Goal: Book appointment/travel/reservation

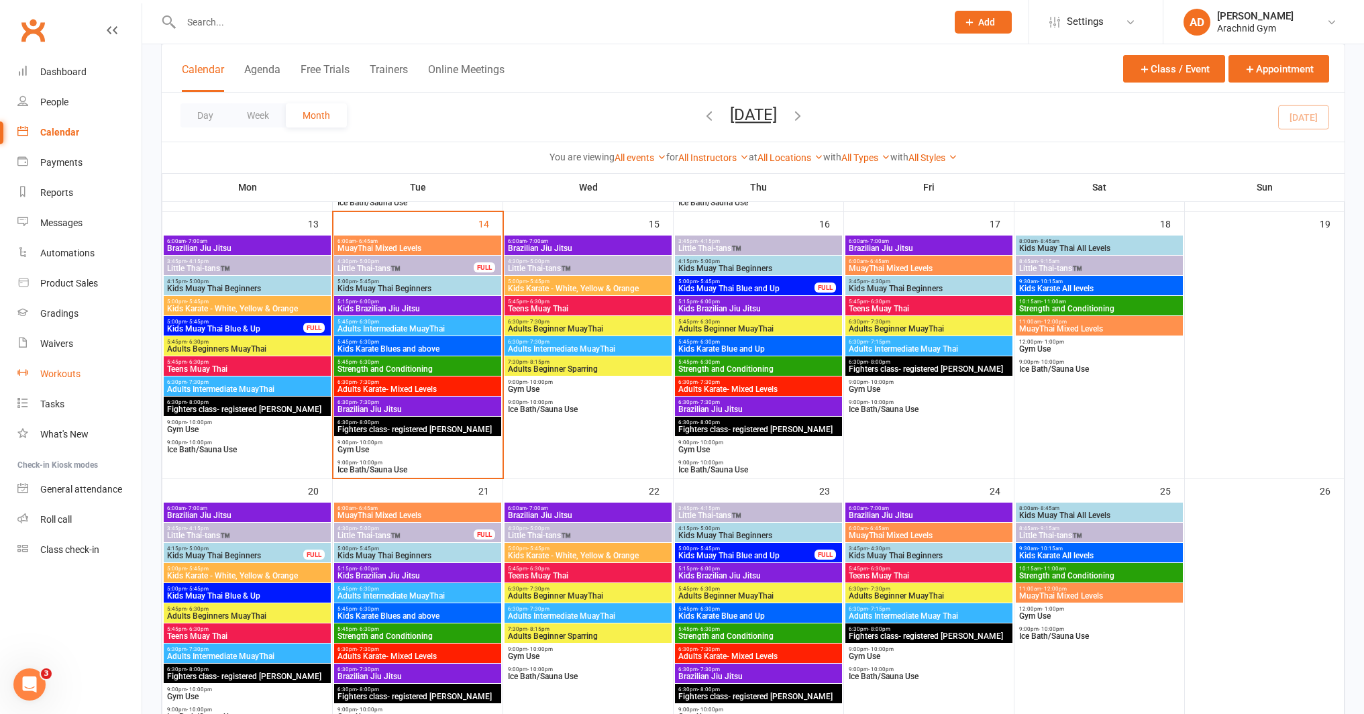
click at [61, 376] on div "Workouts" at bounding box center [60, 373] width 40 height 11
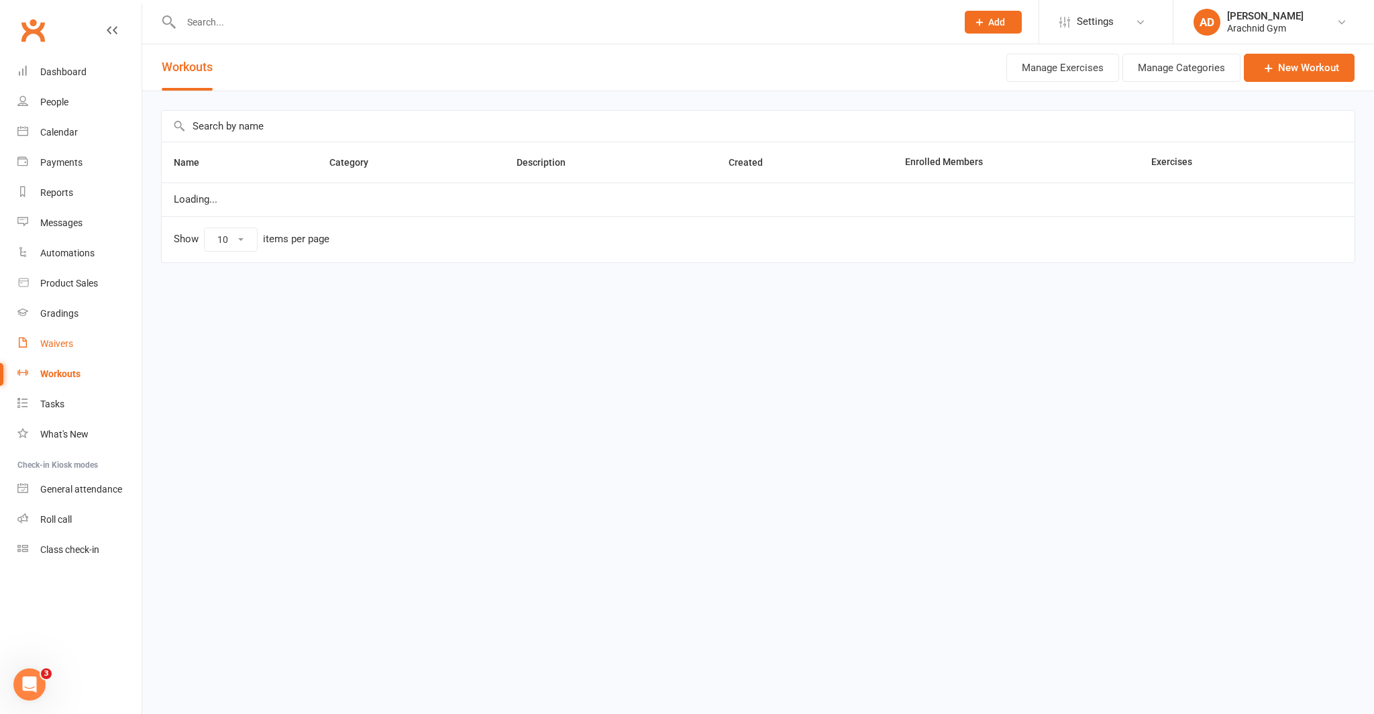
click at [60, 351] on link "Waivers" at bounding box center [79, 344] width 124 height 30
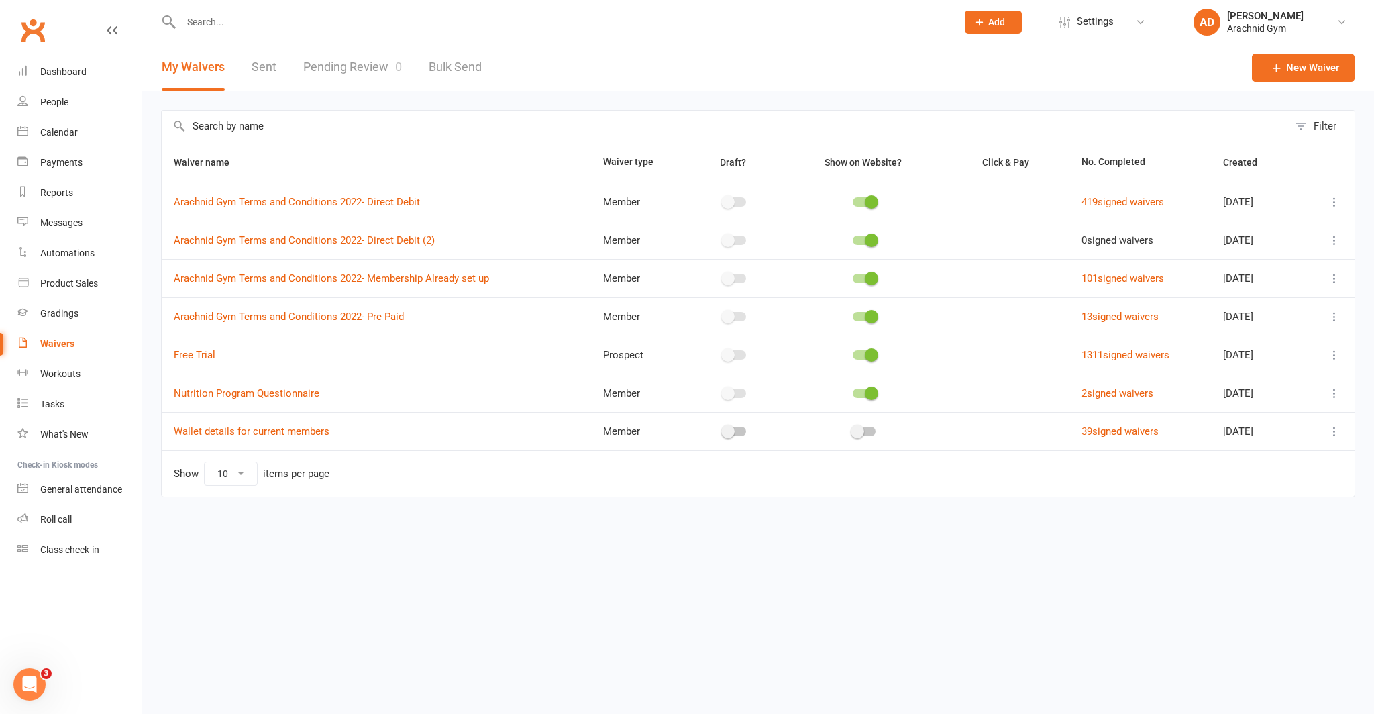
click at [360, 70] on link "Pending Review 0" at bounding box center [352, 67] width 99 height 46
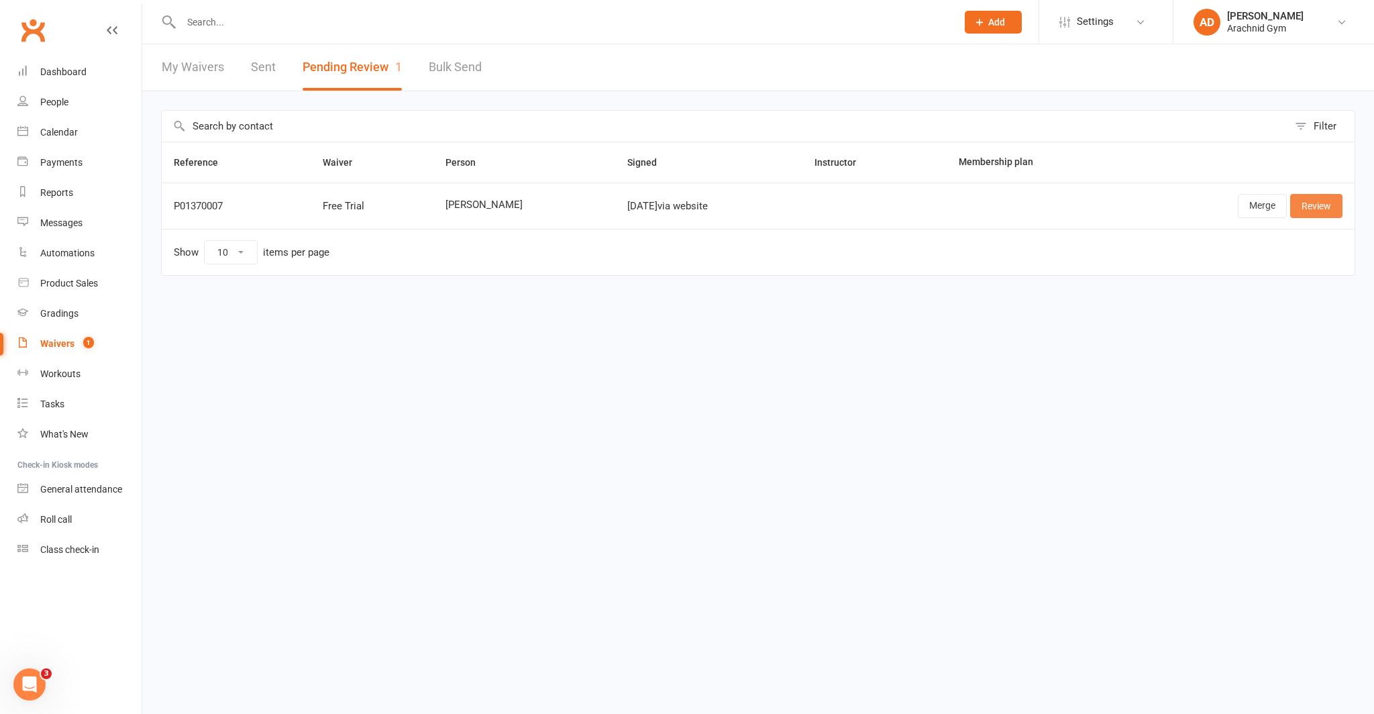
click at [1323, 204] on link "Review" at bounding box center [1317, 206] width 52 height 24
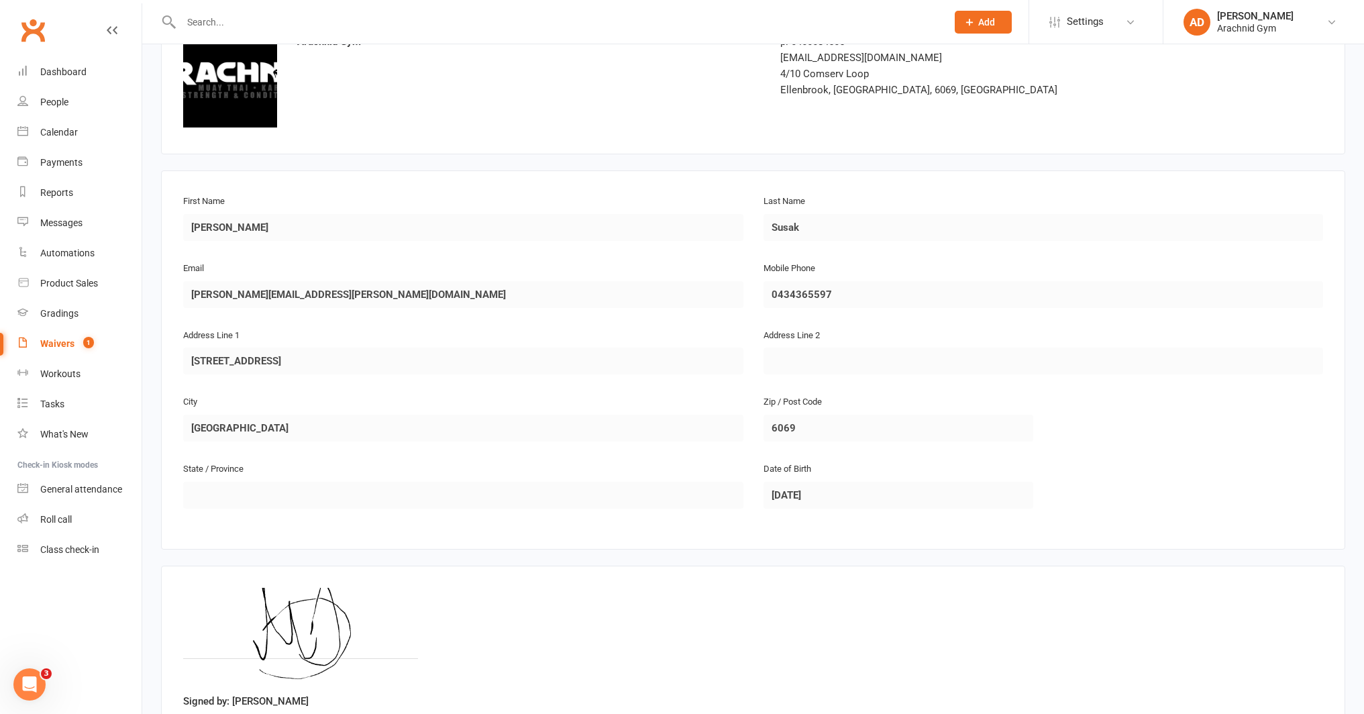
scroll to position [198, 0]
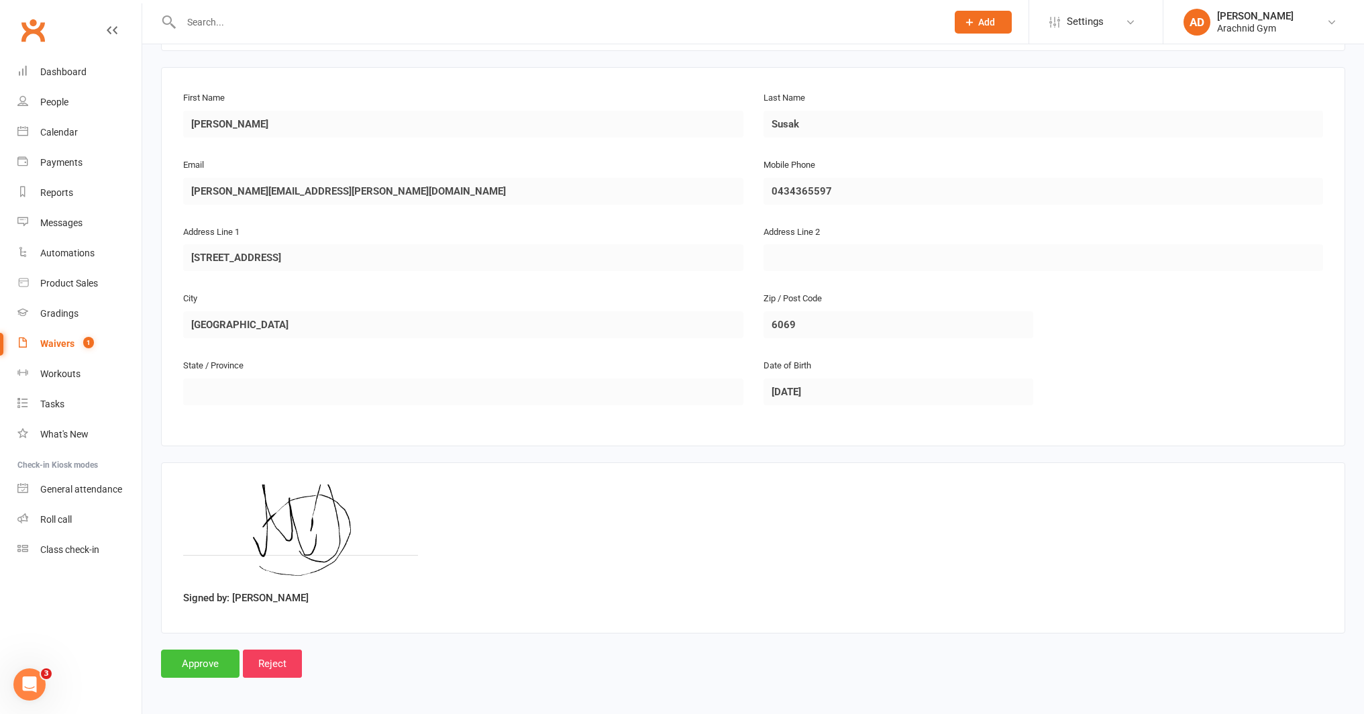
click at [203, 670] on input "Approve" at bounding box center [200, 664] width 79 height 28
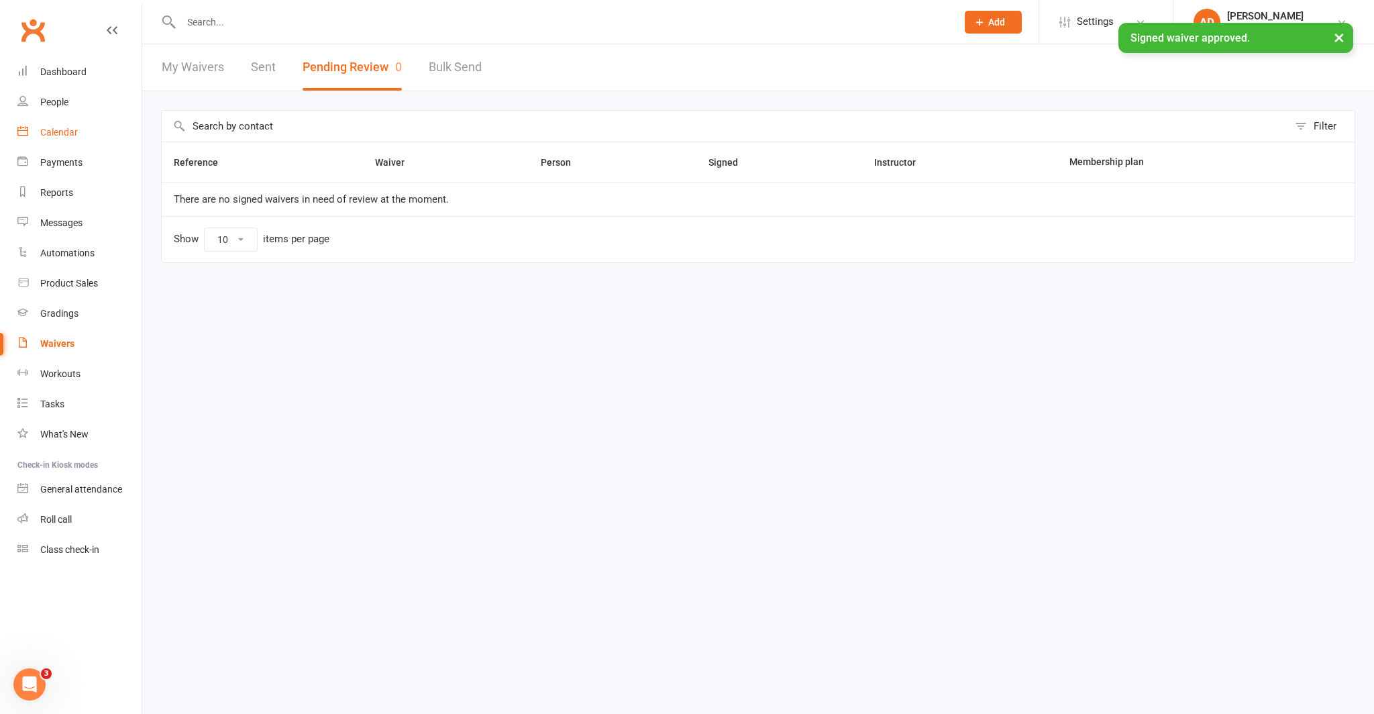
click at [71, 134] on div "Calendar" at bounding box center [59, 132] width 38 height 11
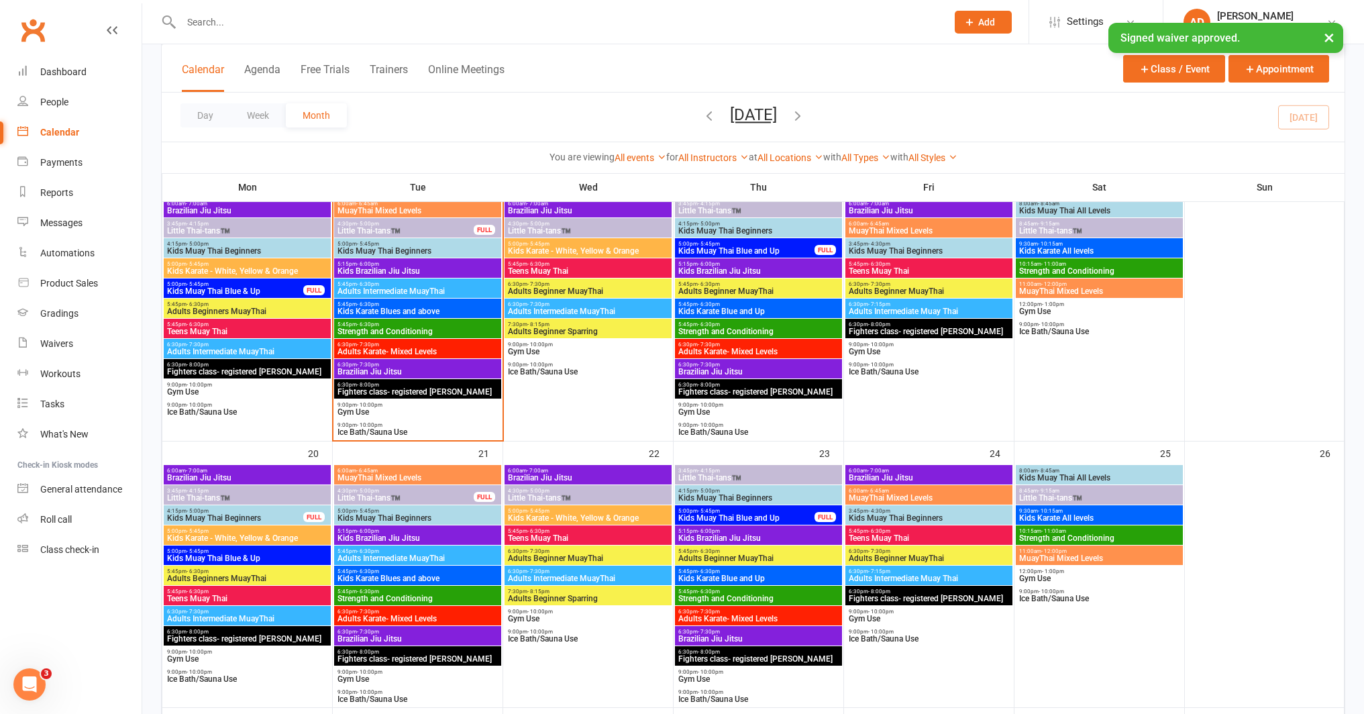
scroll to position [661, 0]
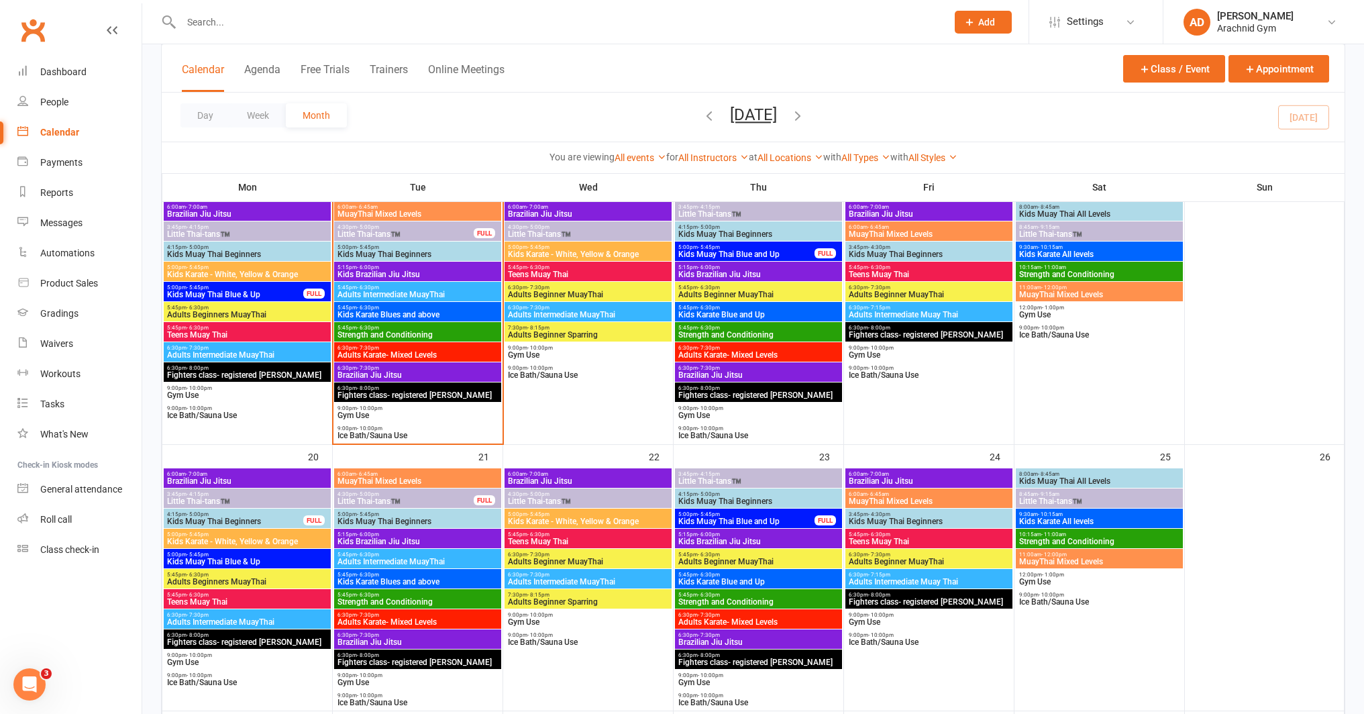
click at [451, 332] on span "Strength and Conditioning" at bounding box center [418, 335] width 162 height 8
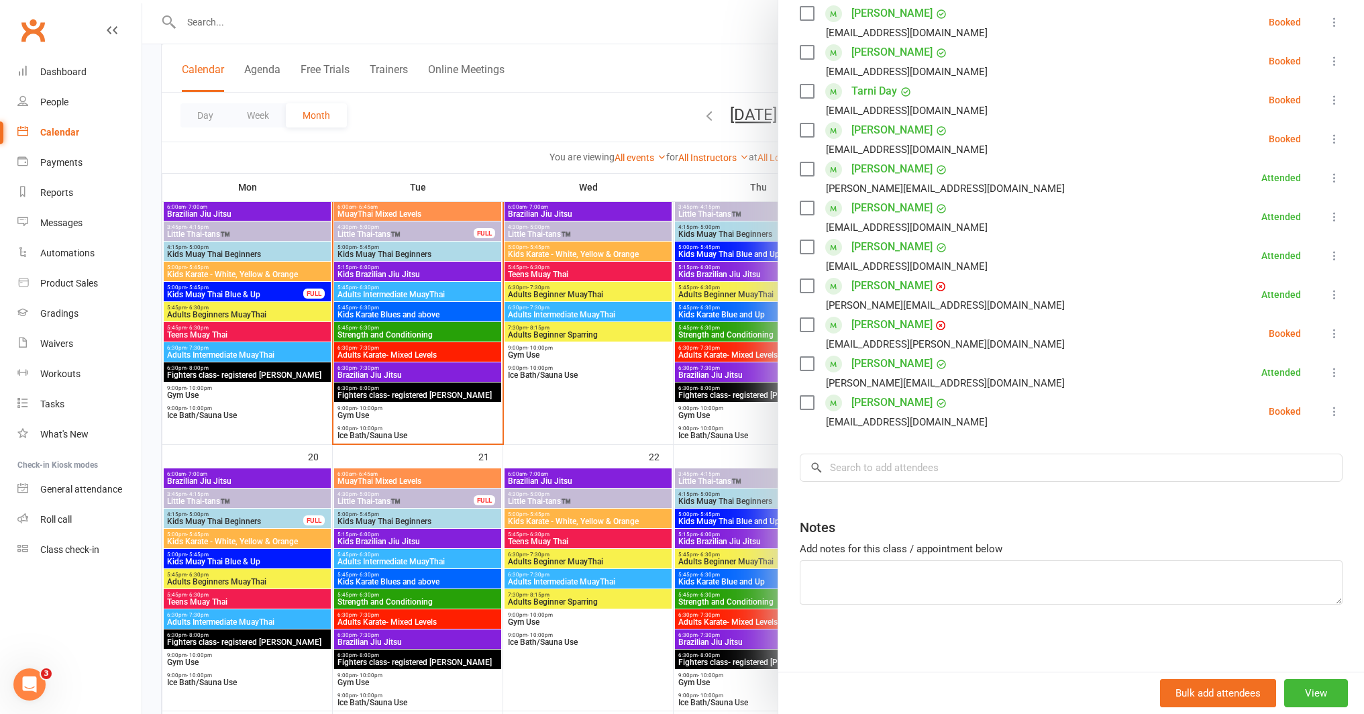
scroll to position [669, 0]
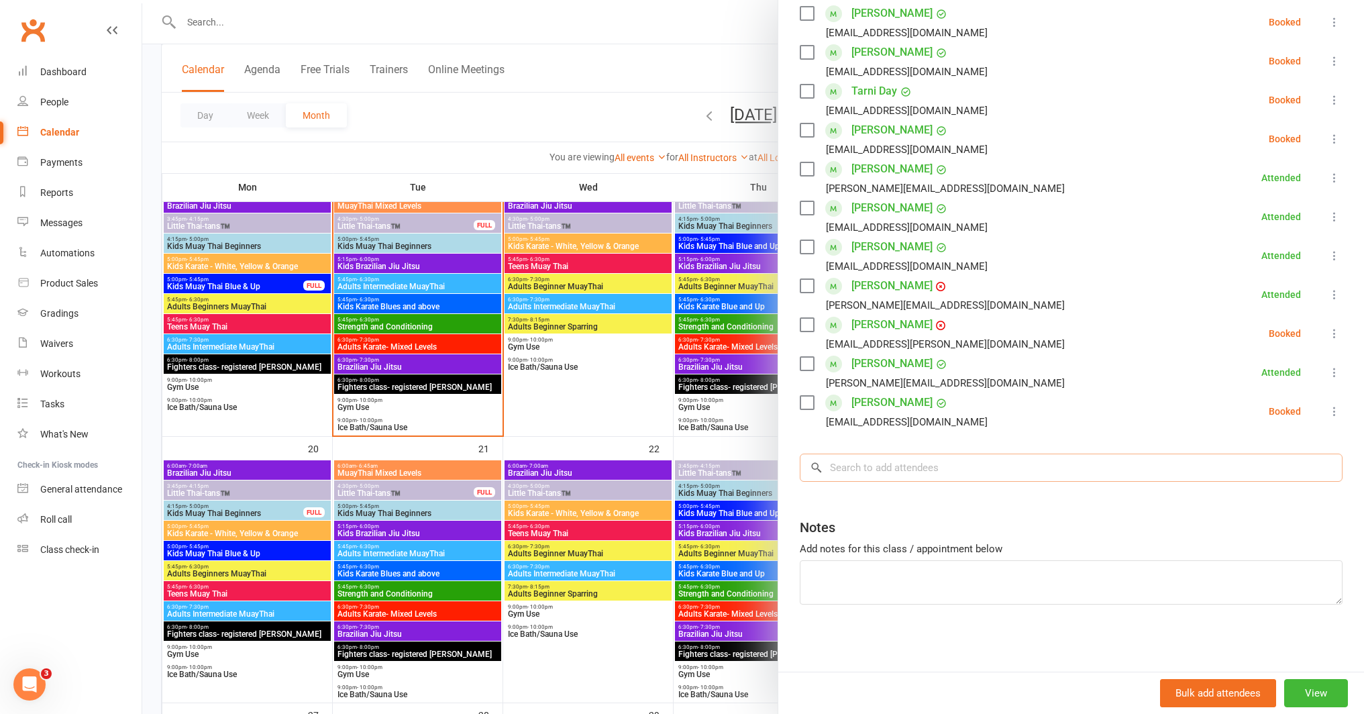
click at [907, 468] on input "search" at bounding box center [1071, 468] width 543 height 28
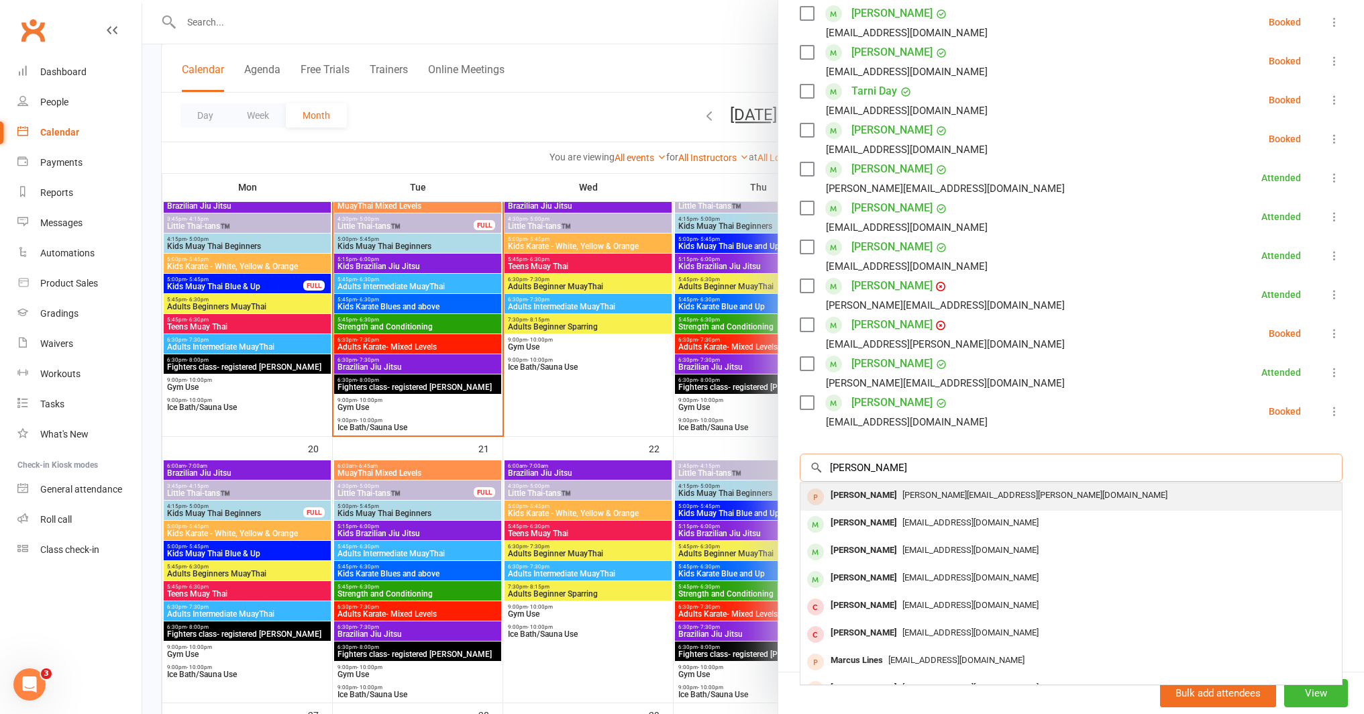
type input "[PERSON_NAME]"
click at [919, 498] on span "[PERSON_NAME][EMAIL_ADDRESS][PERSON_NAME][DOMAIN_NAME]" at bounding box center [1035, 495] width 265 height 10
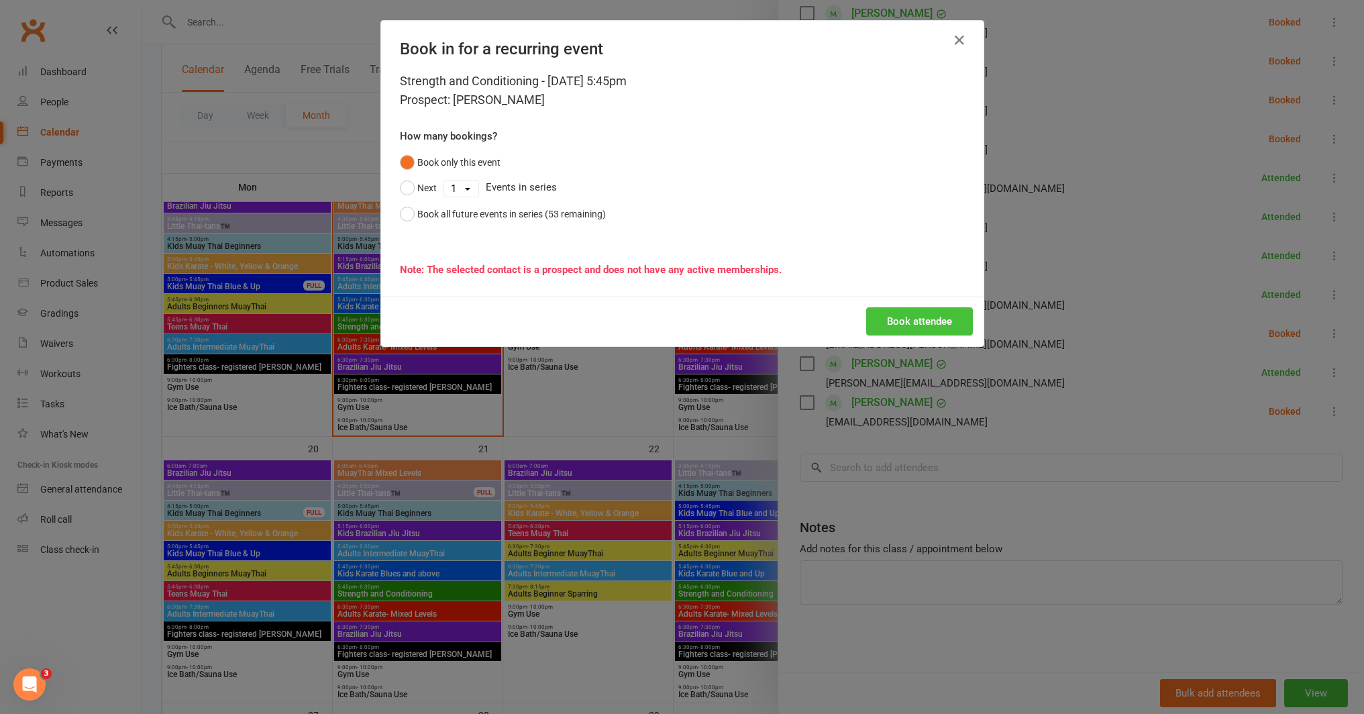
click at [934, 325] on button "Book attendee" at bounding box center [919, 321] width 107 height 28
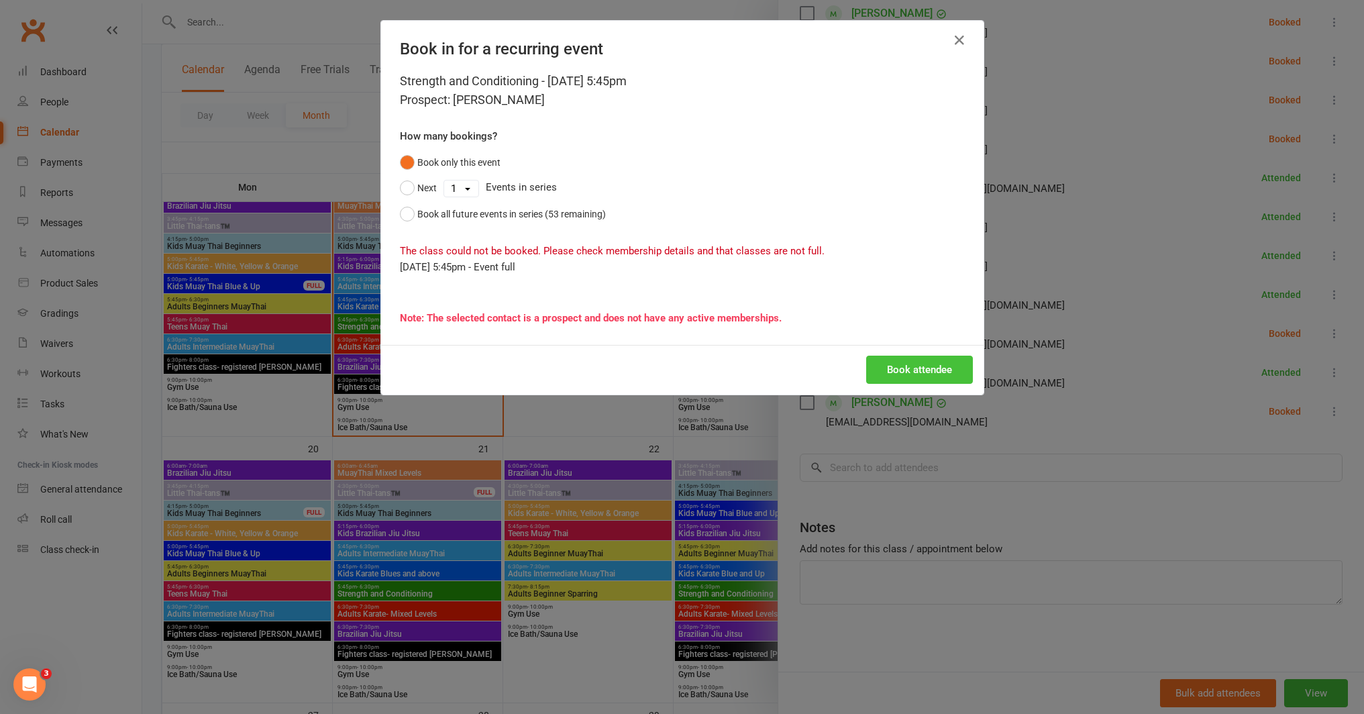
click at [943, 365] on button "Book attendee" at bounding box center [919, 370] width 107 height 28
click at [917, 370] on button "Book attendee" at bounding box center [919, 370] width 107 height 28
click at [952, 40] on icon "button" at bounding box center [960, 40] width 16 height 16
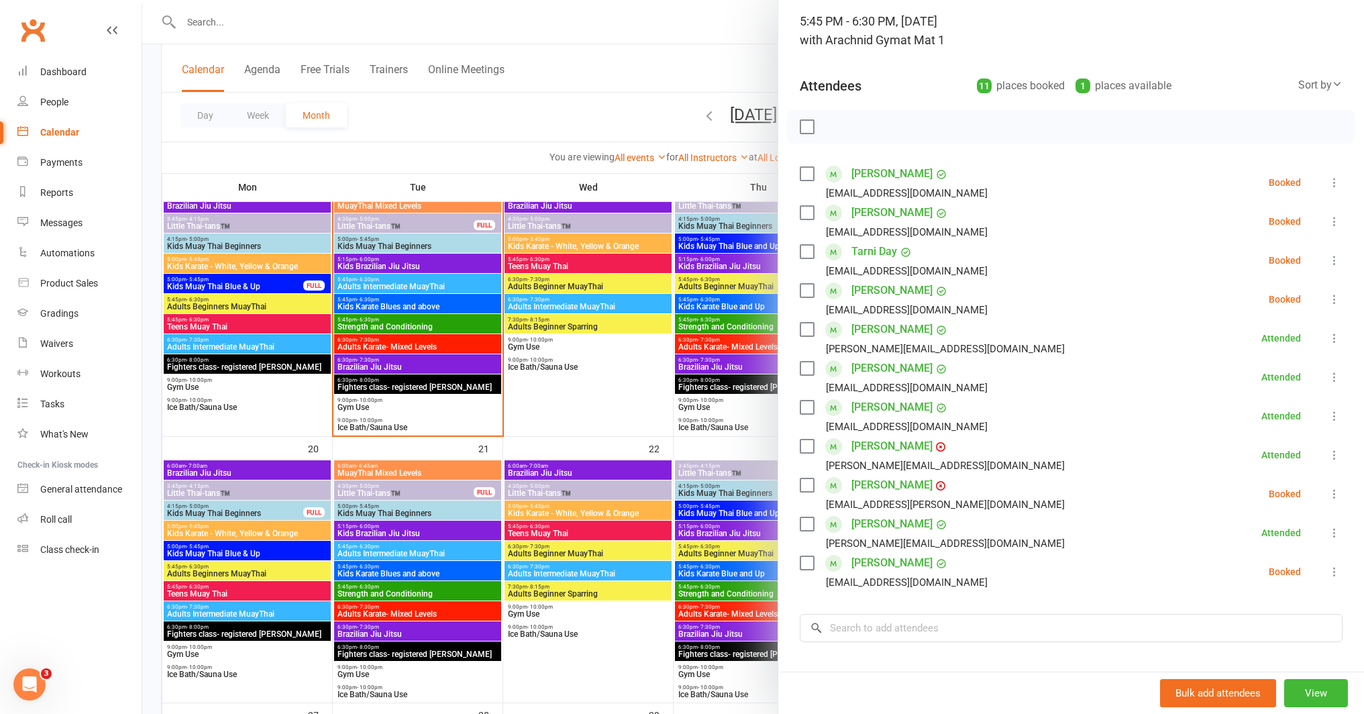
scroll to position [84, 0]
click at [485, 330] on div at bounding box center [753, 357] width 1222 height 714
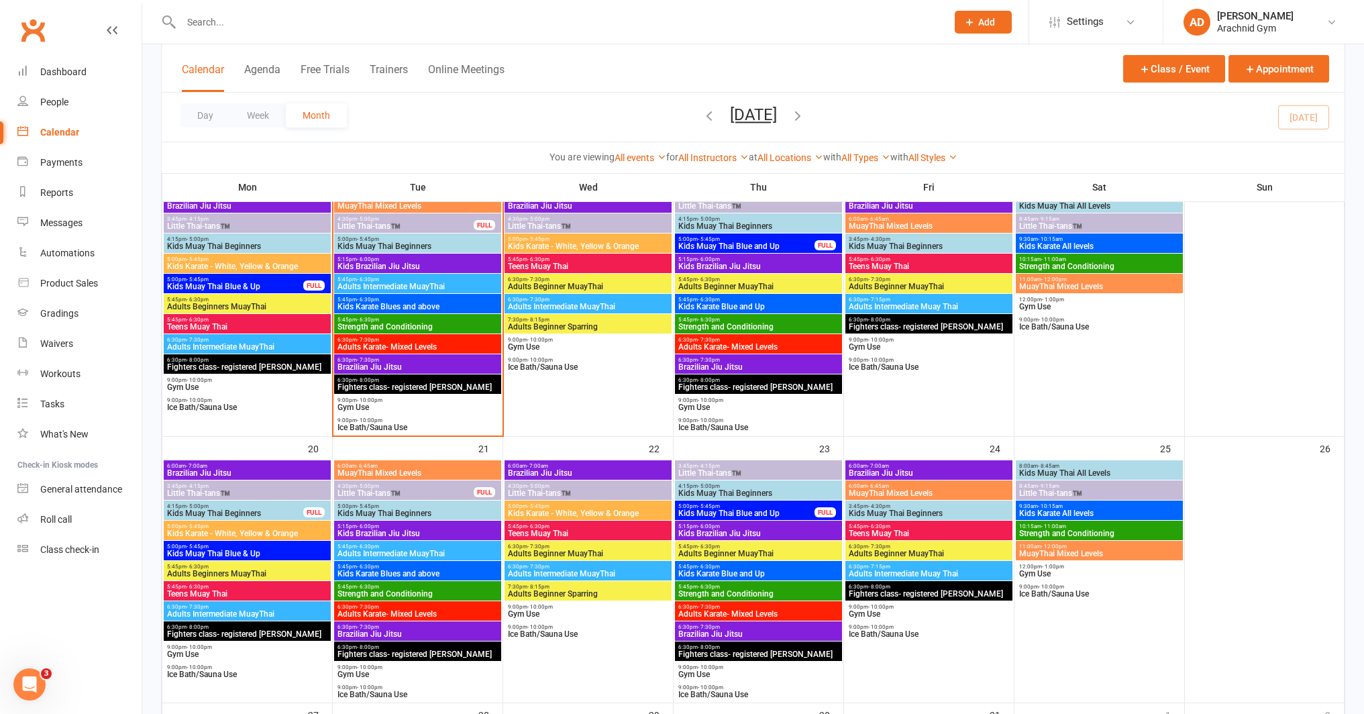
click at [485, 330] on div "5:45pm - 6:30pm Strength and Conditioning" at bounding box center [417, 323] width 167 height 19
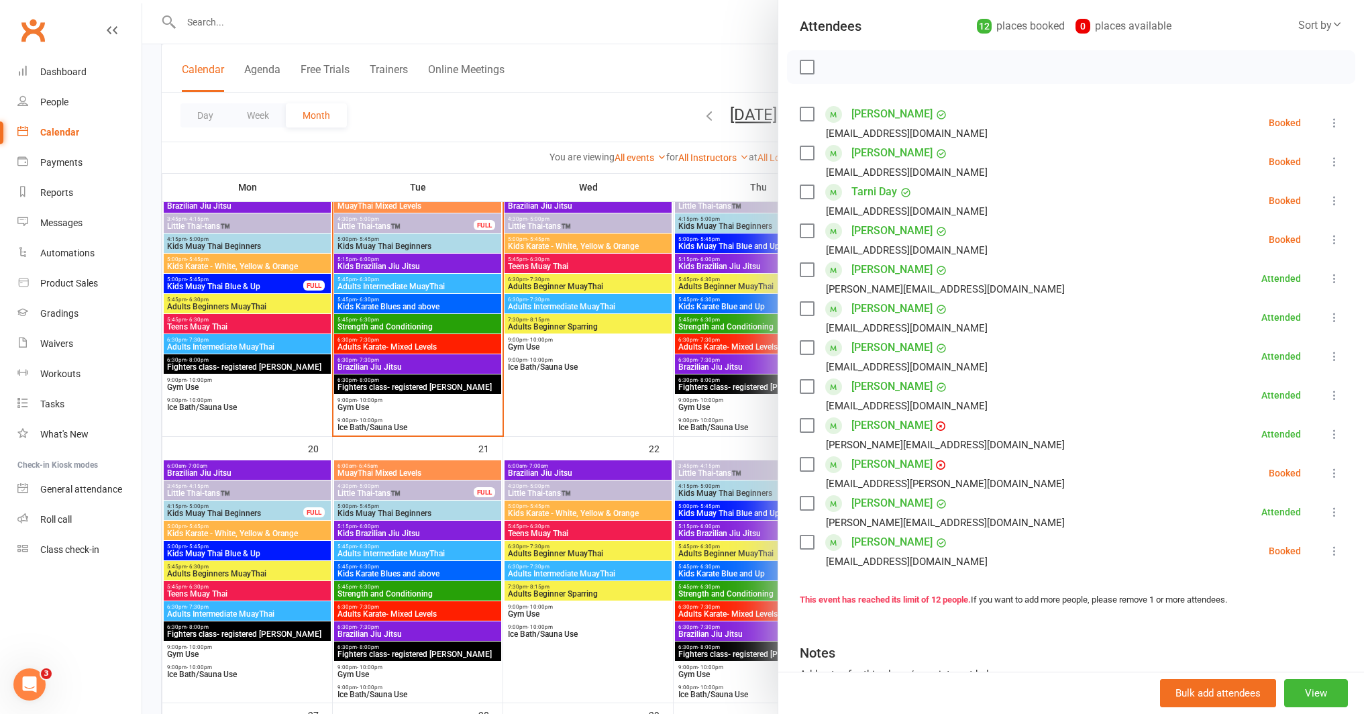
scroll to position [148, 0]
click at [1328, 471] on icon at bounding box center [1334, 471] width 13 height 13
click at [1238, 525] on link "Remove" at bounding box center [1270, 524] width 144 height 27
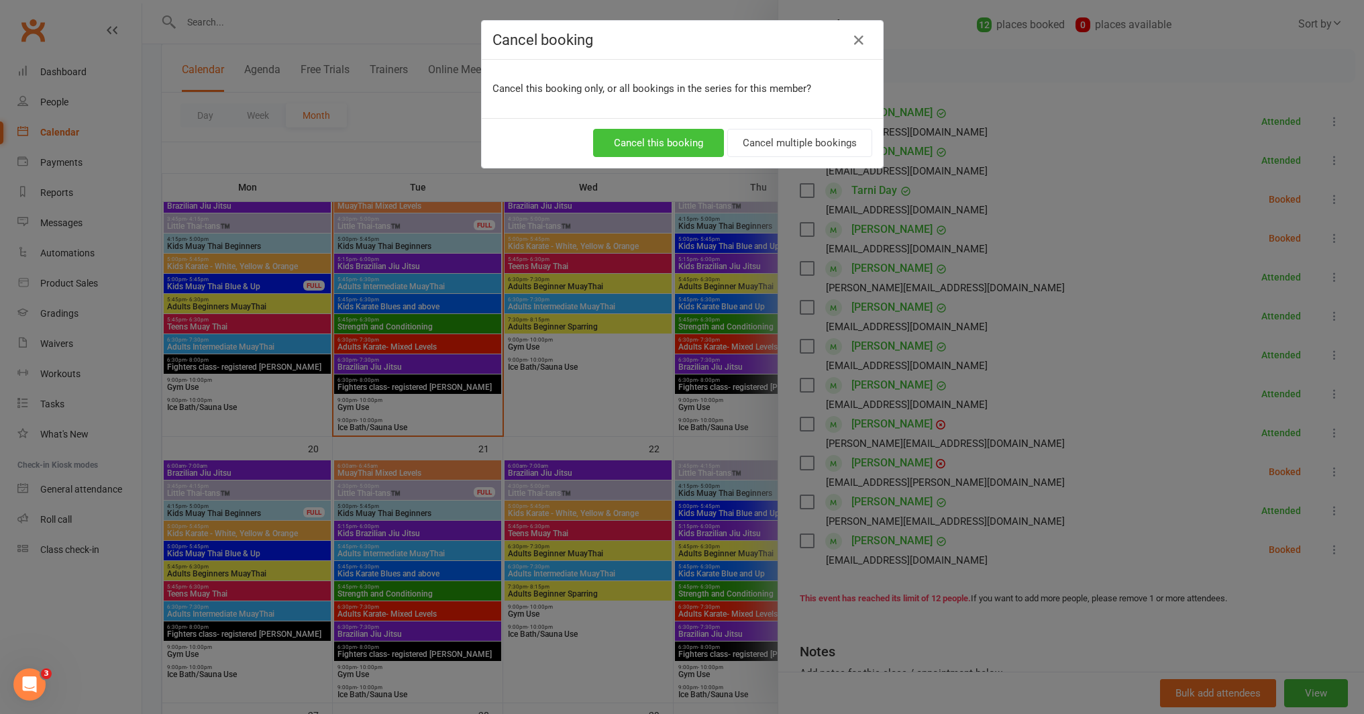
click at [645, 142] on button "Cancel this booking" at bounding box center [658, 143] width 131 height 28
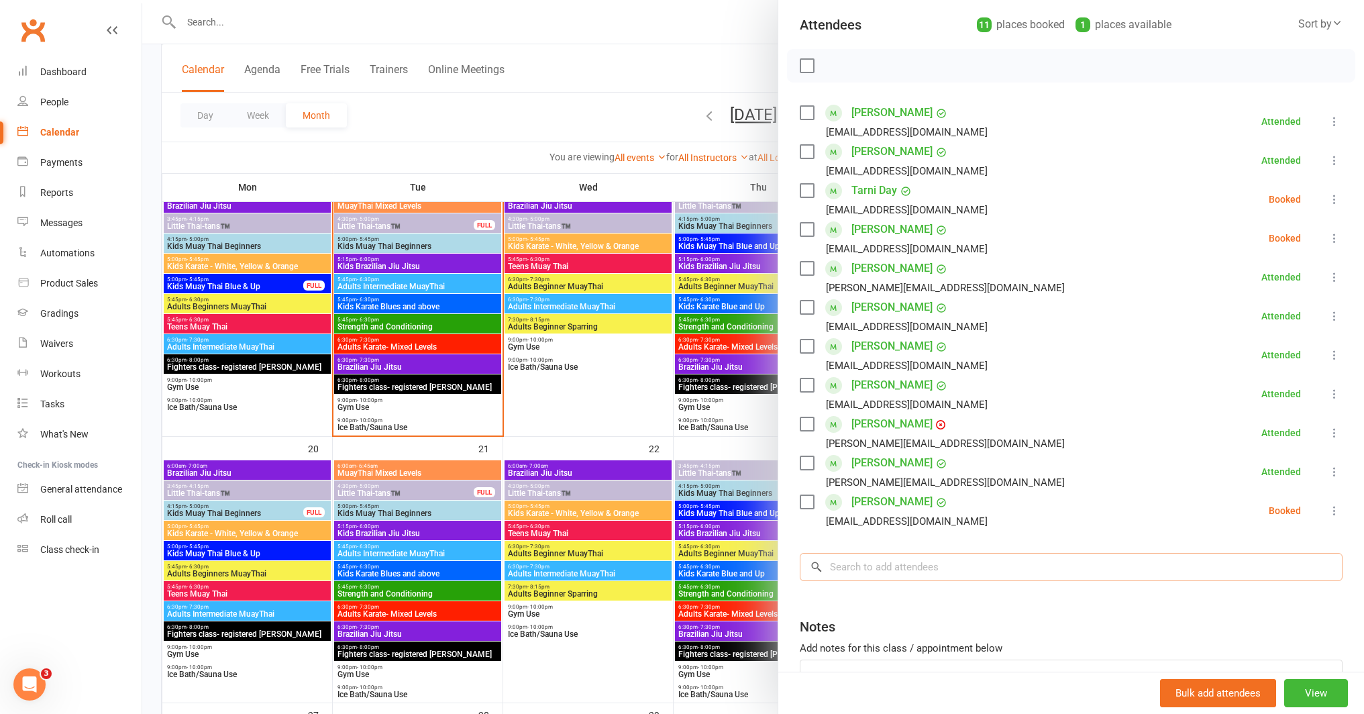
click at [982, 562] on input "search" at bounding box center [1071, 567] width 543 height 28
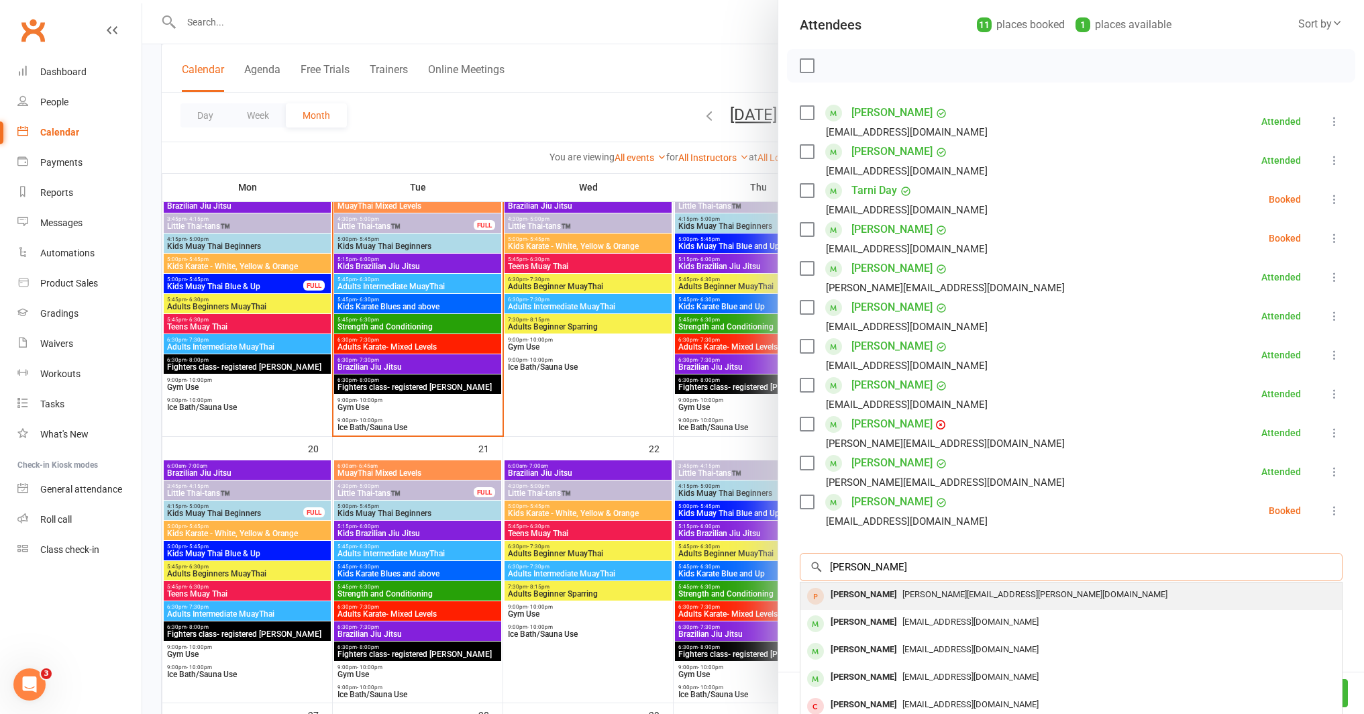
type input "[PERSON_NAME]"
click at [909, 598] on span "[PERSON_NAME][EMAIL_ADDRESS][PERSON_NAME][DOMAIN_NAME]" at bounding box center [1035, 594] width 265 height 10
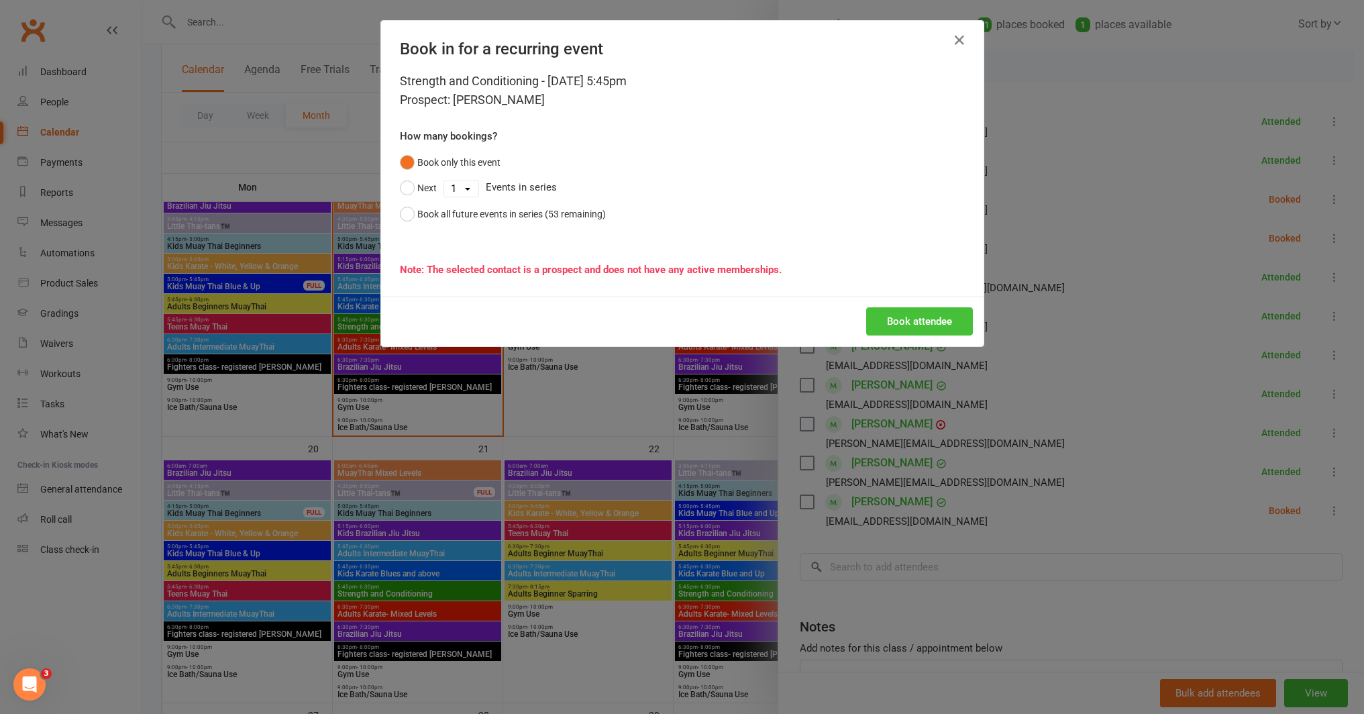
click at [909, 328] on button "Book attendee" at bounding box center [919, 321] width 107 height 28
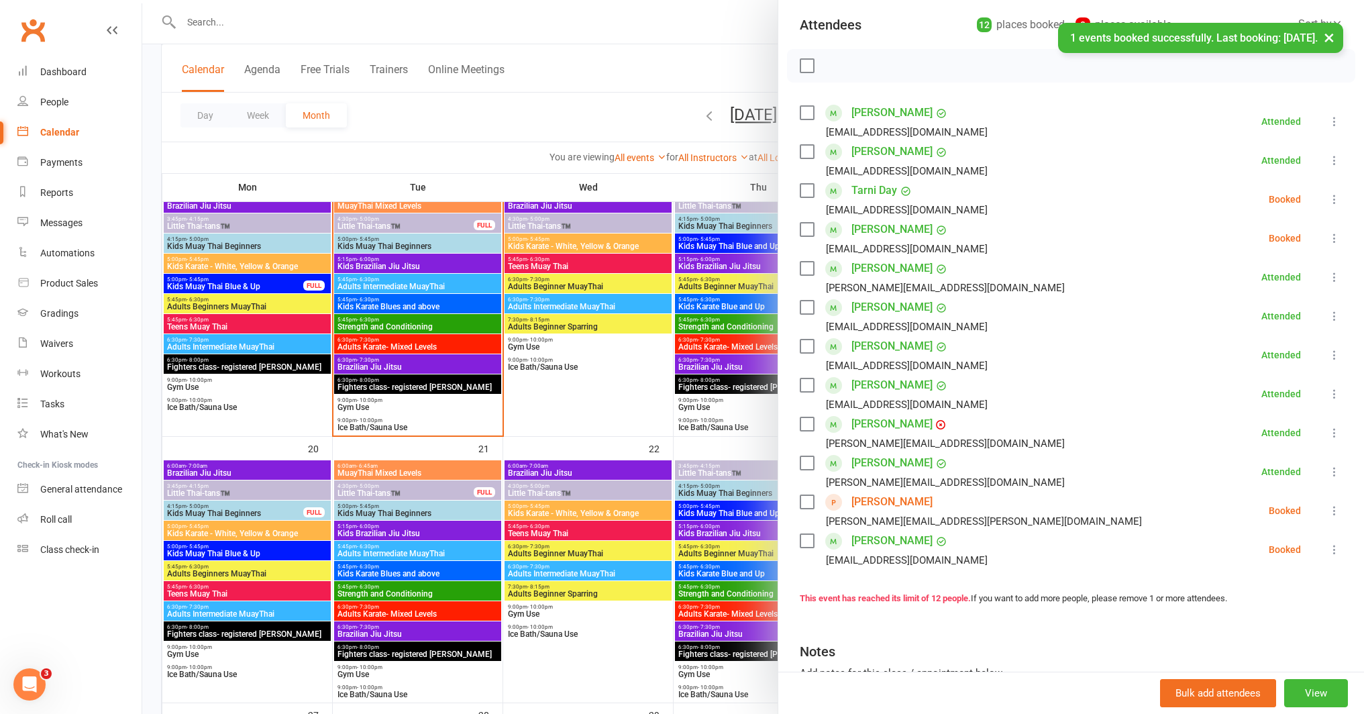
click at [1328, 511] on icon at bounding box center [1334, 510] width 13 height 13
click at [1243, 585] on link "Check in" at bounding box center [1275, 590] width 133 height 27
click at [521, 470] on div at bounding box center [753, 357] width 1222 height 714
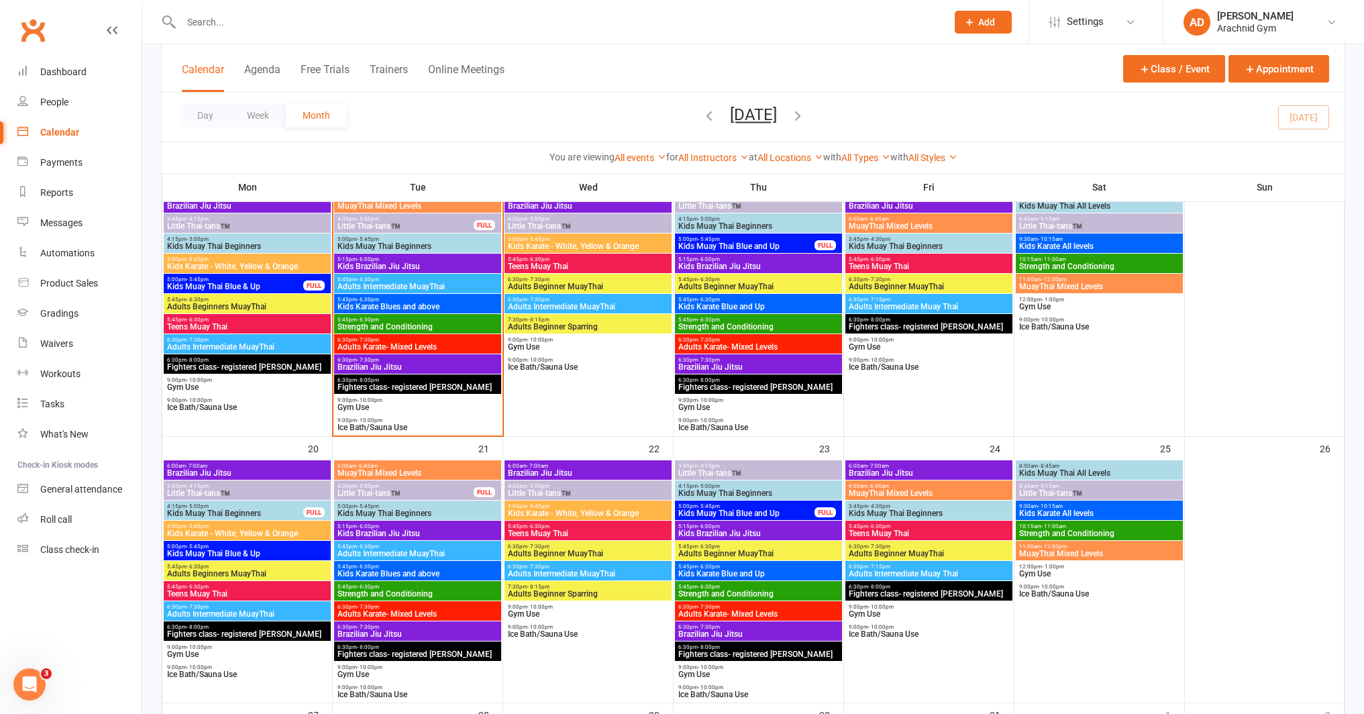
click at [570, 283] on span "Adults Beginner MuayThai" at bounding box center [588, 287] width 162 height 8
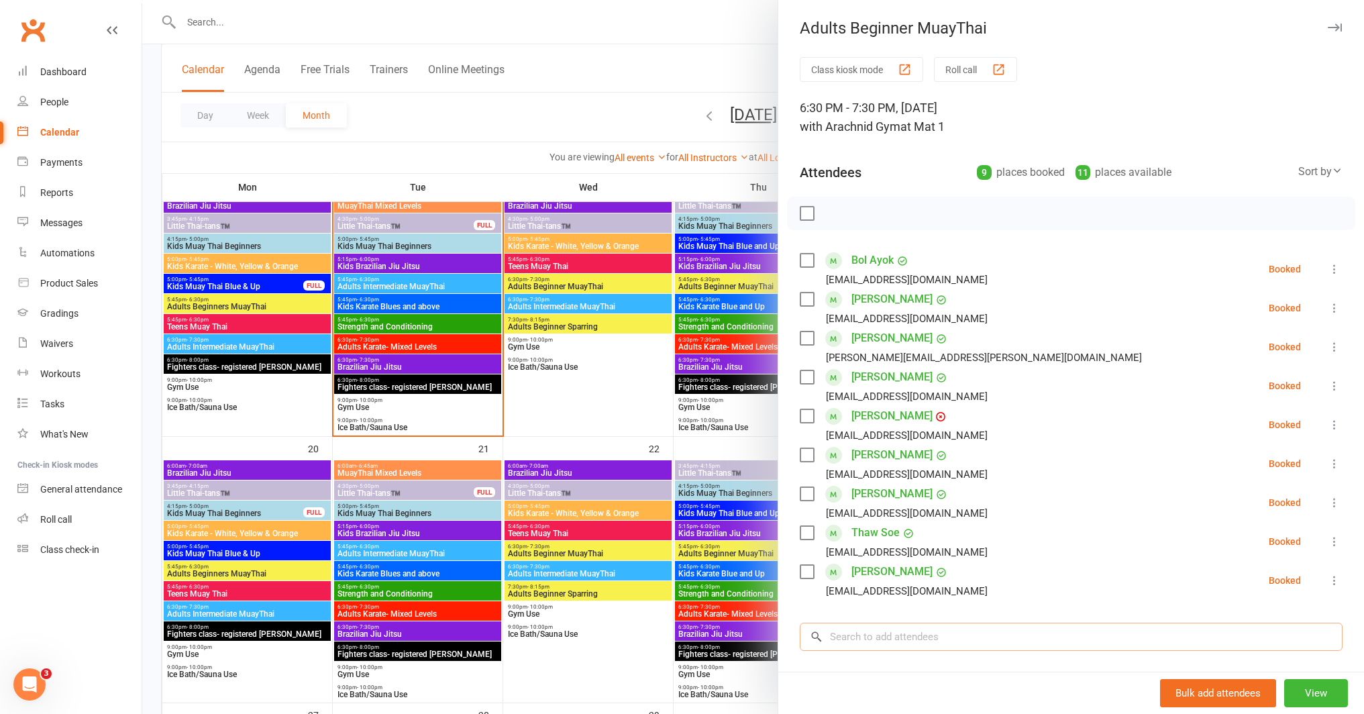
click at [974, 638] on input "search" at bounding box center [1071, 637] width 543 height 28
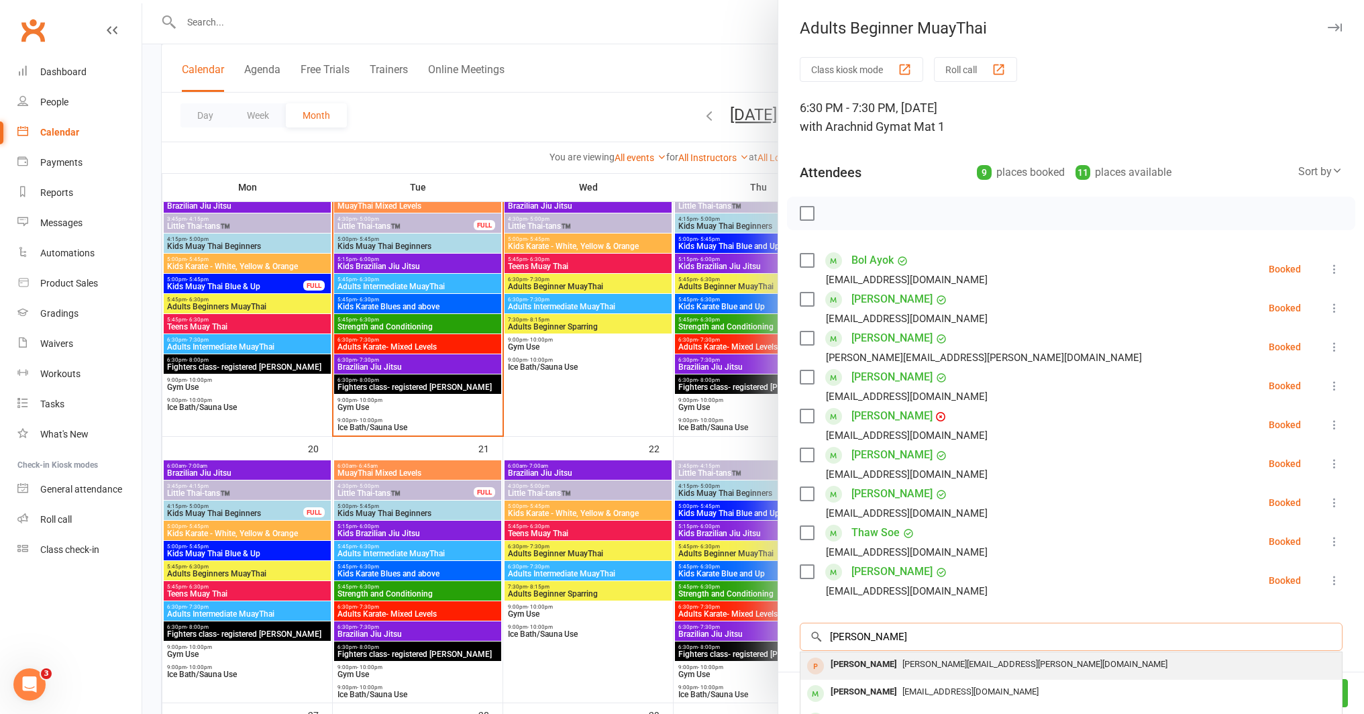
type input "[PERSON_NAME]"
click at [936, 670] on div "[PERSON_NAME][EMAIL_ADDRESS][PERSON_NAME][DOMAIN_NAME]" at bounding box center [1071, 664] width 531 height 19
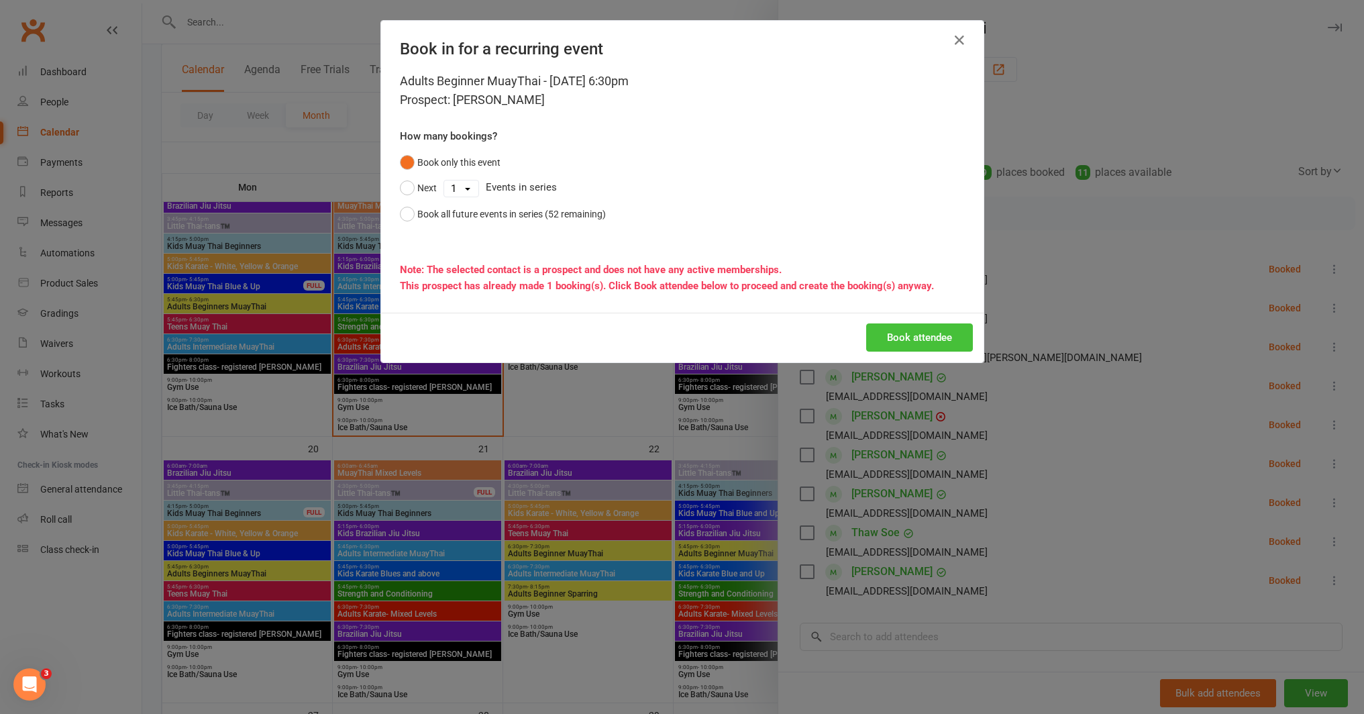
click at [903, 334] on button "Book attendee" at bounding box center [919, 337] width 107 height 28
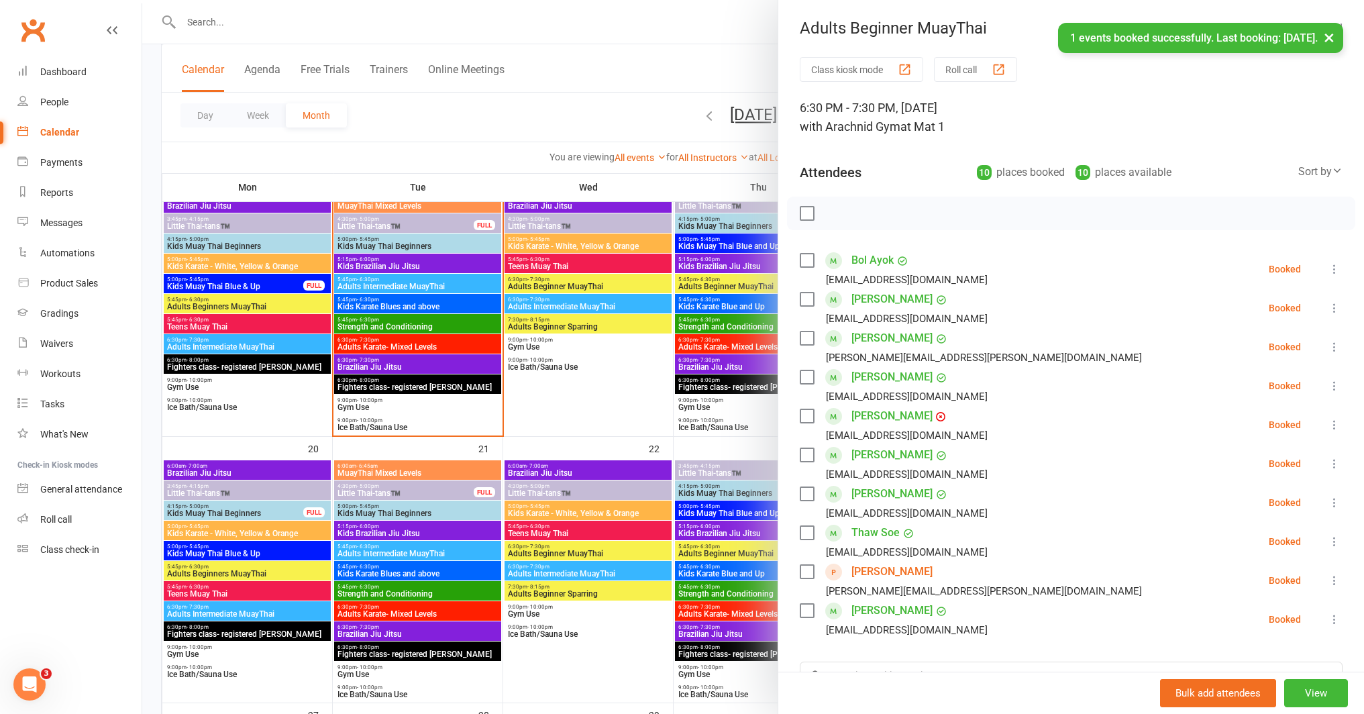
click at [689, 425] on div at bounding box center [753, 357] width 1222 height 714
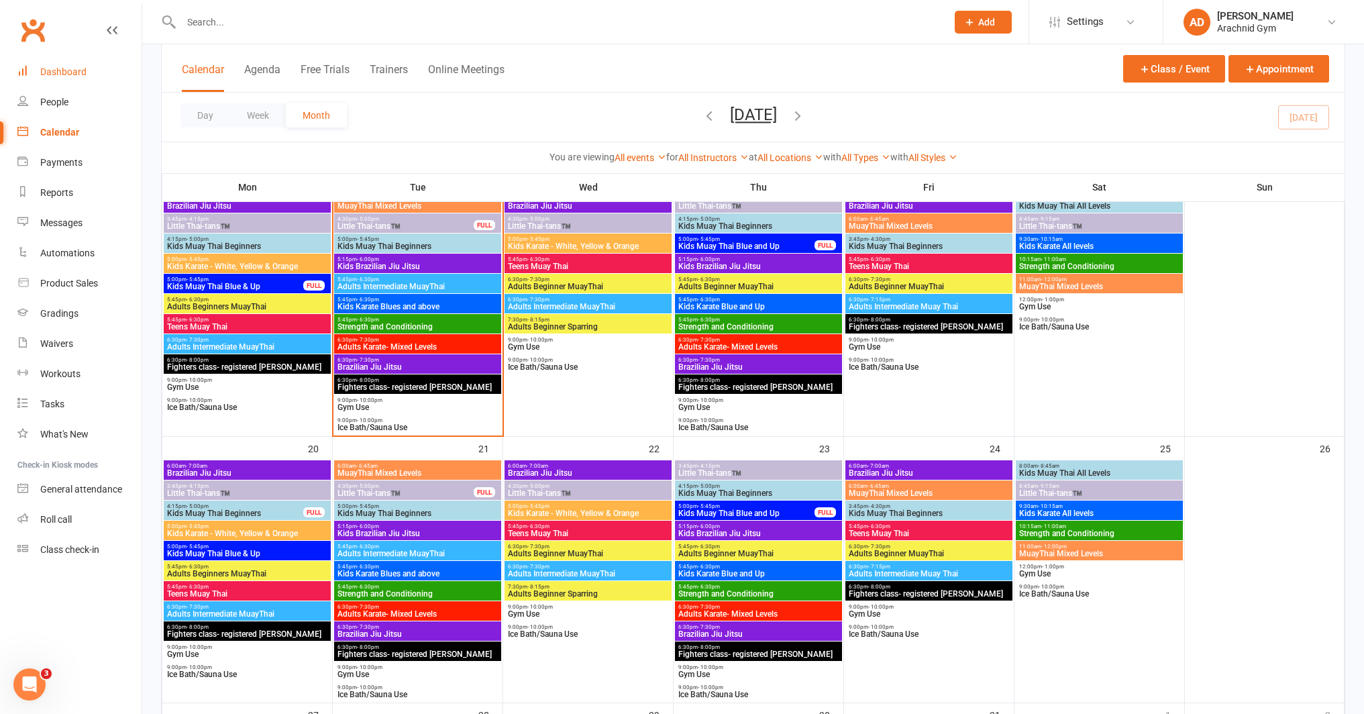
click at [89, 80] on link "Dashboard" at bounding box center [79, 72] width 124 height 30
